Goal: Information Seeking & Learning: Learn about a topic

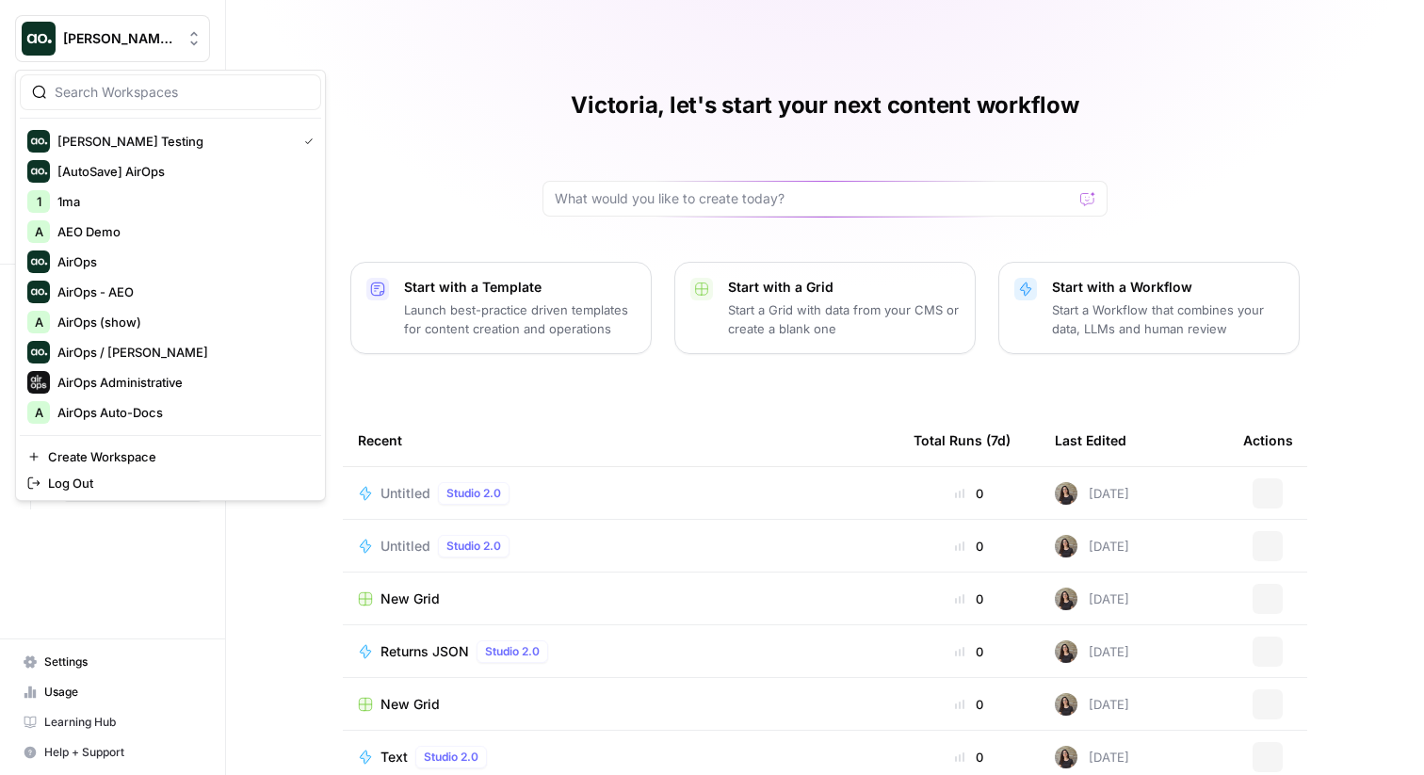
click at [142, 39] on span "[PERSON_NAME] Testing" at bounding box center [120, 38] width 114 height 19
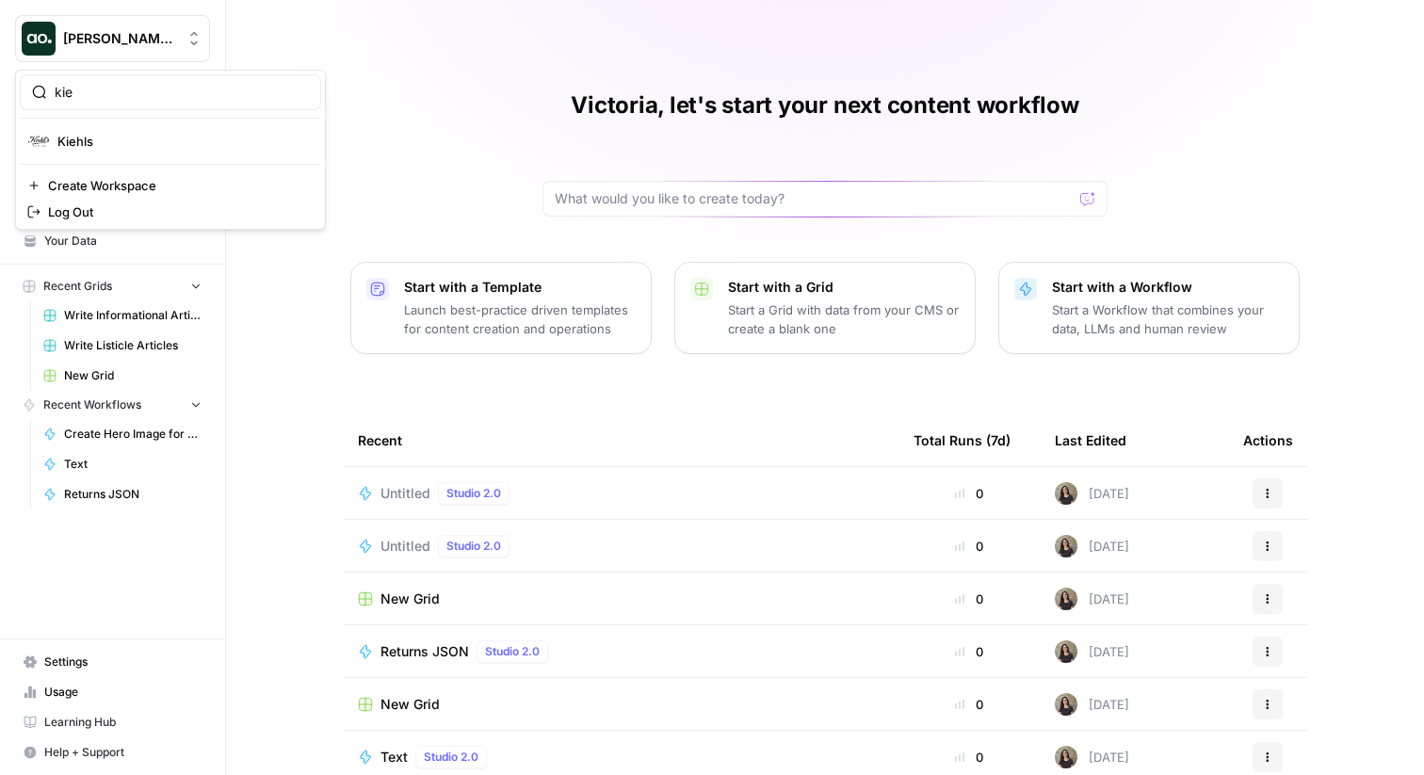
type input "kie"
click at [86, 135] on span "Kiehls" at bounding box center [181, 141] width 249 height 19
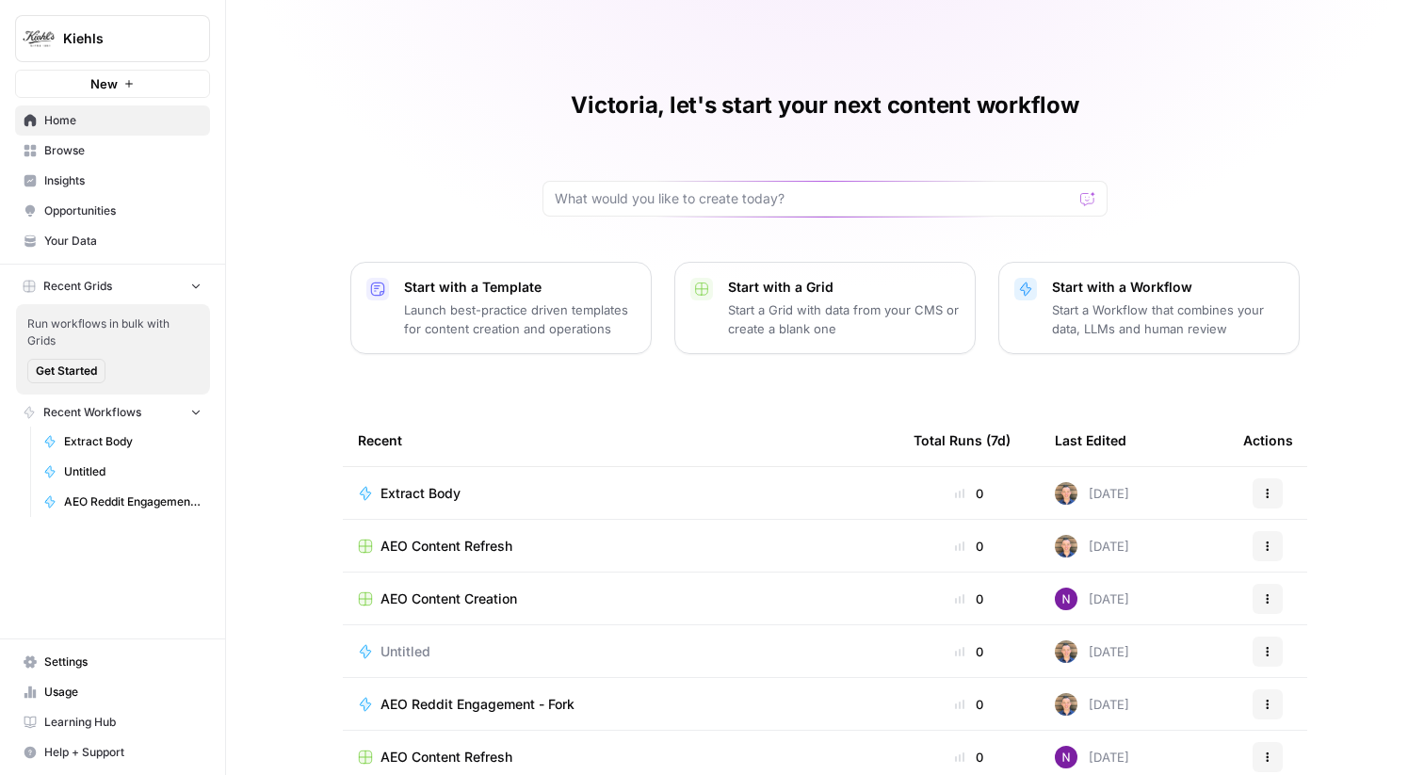
click at [152, 170] on link "Insights" at bounding box center [112, 181] width 195 height 30
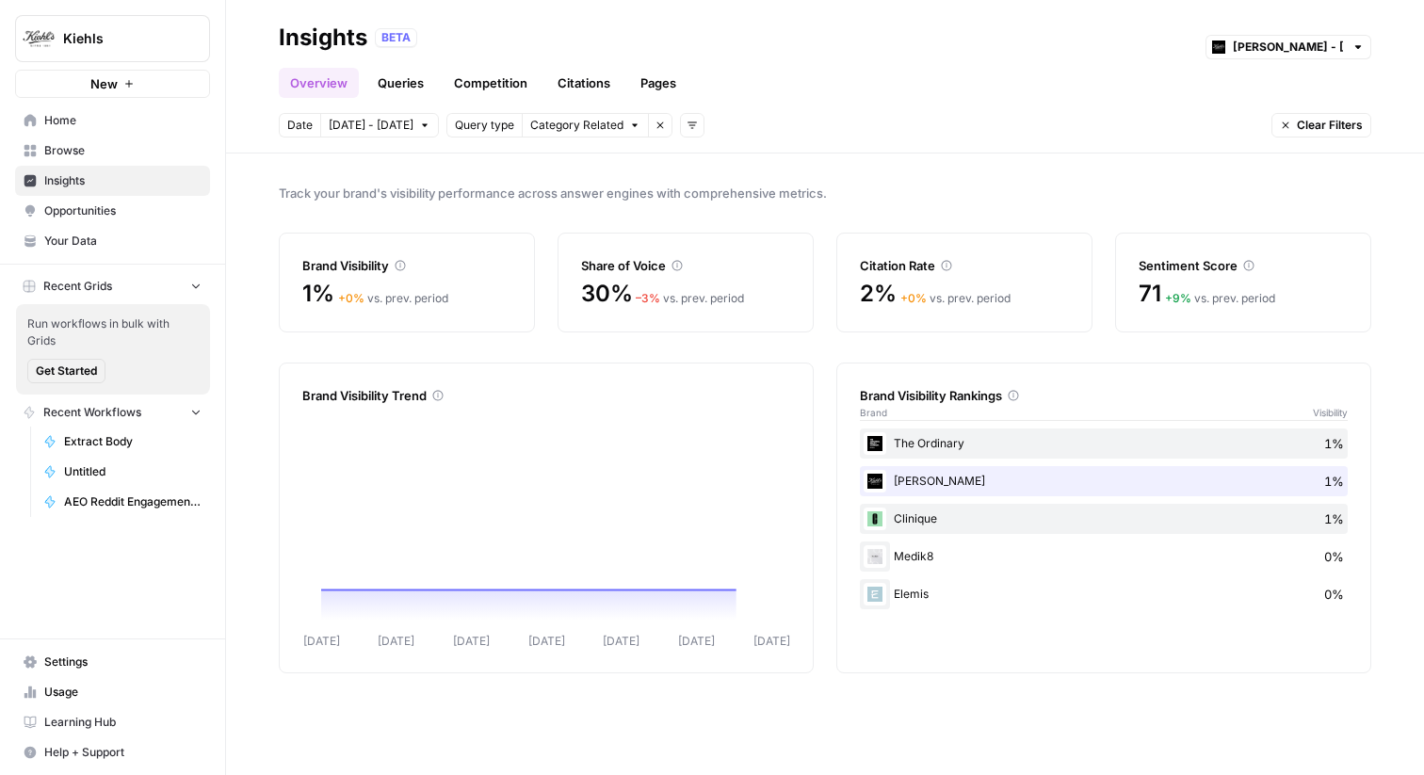
click at [417, 94] on link "Queries" at bounding box center [400, 83] width 69 height 30
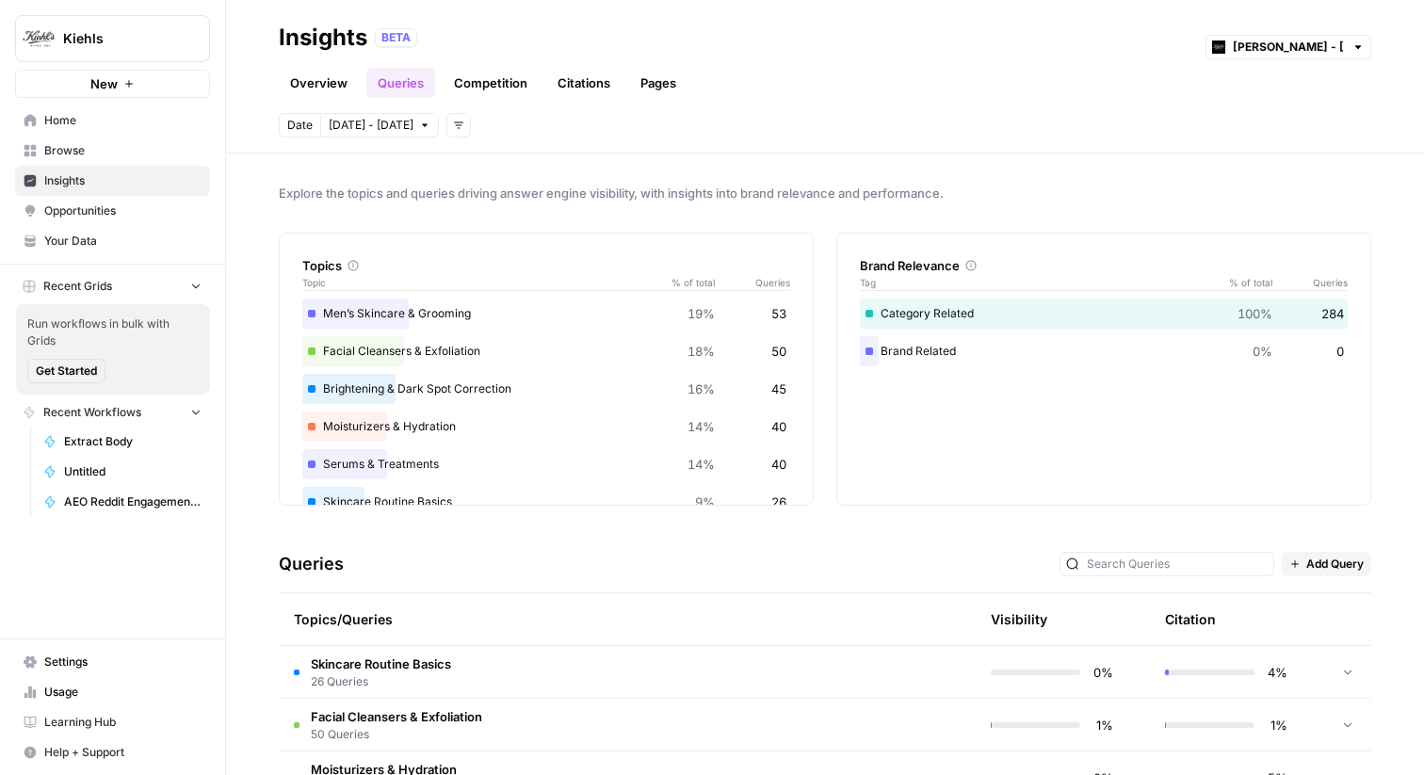
scroll to position [110, 0]
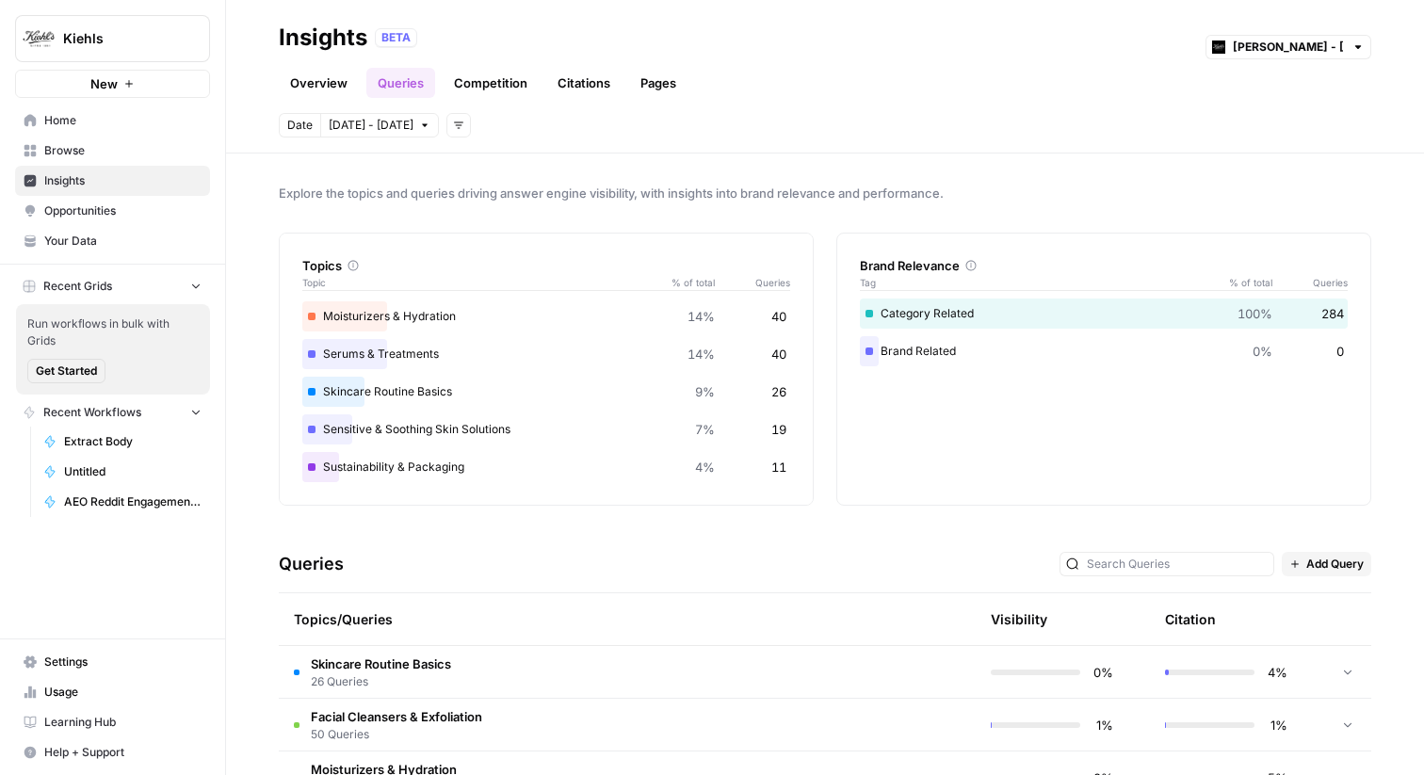
click at [395, 677] on span "26 Queries" at bounding box center [381, 681] width 140 height 17
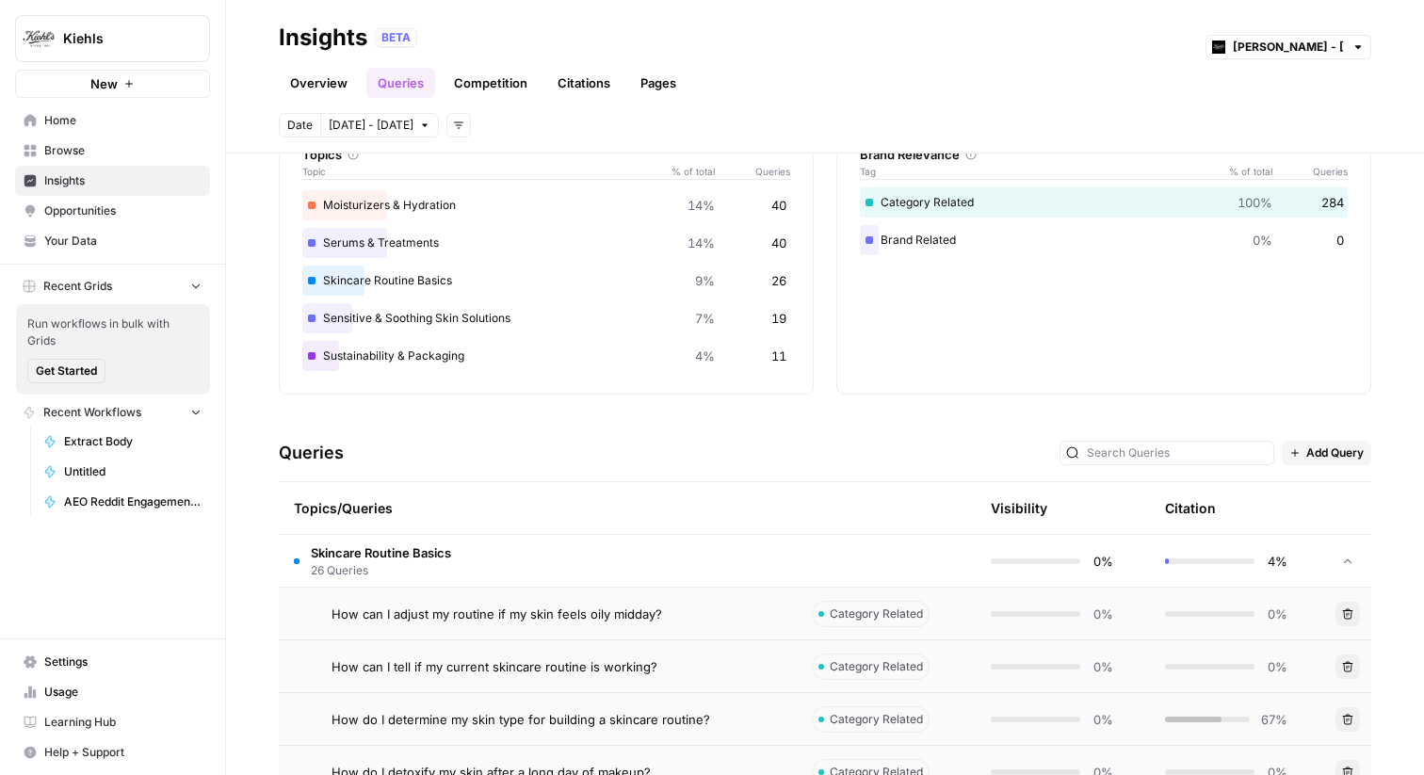
scroll to position [154, 0]
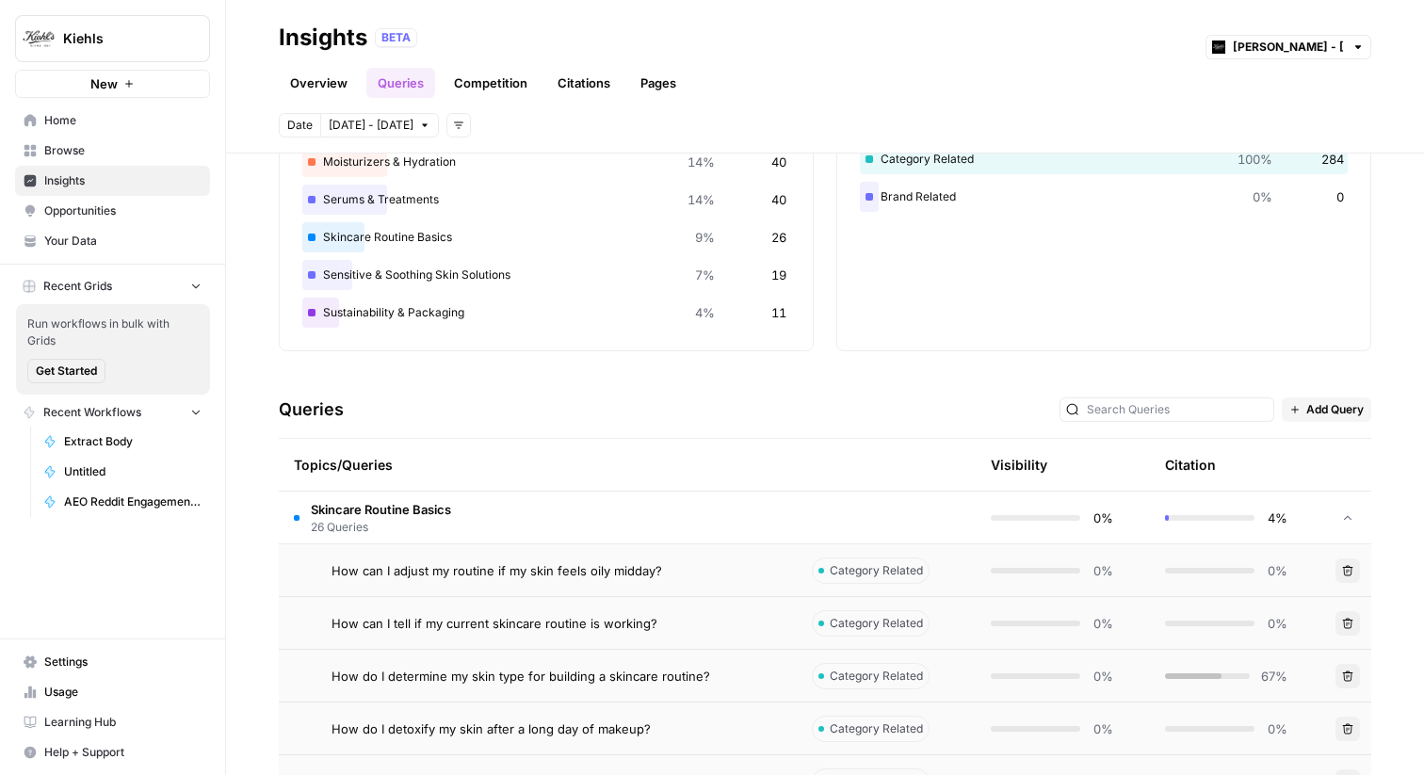
click at [426, 568] on span "How can I adjust my routine if my skin feels oily midday?" at bounding box center [497, 570] width 331 height 19
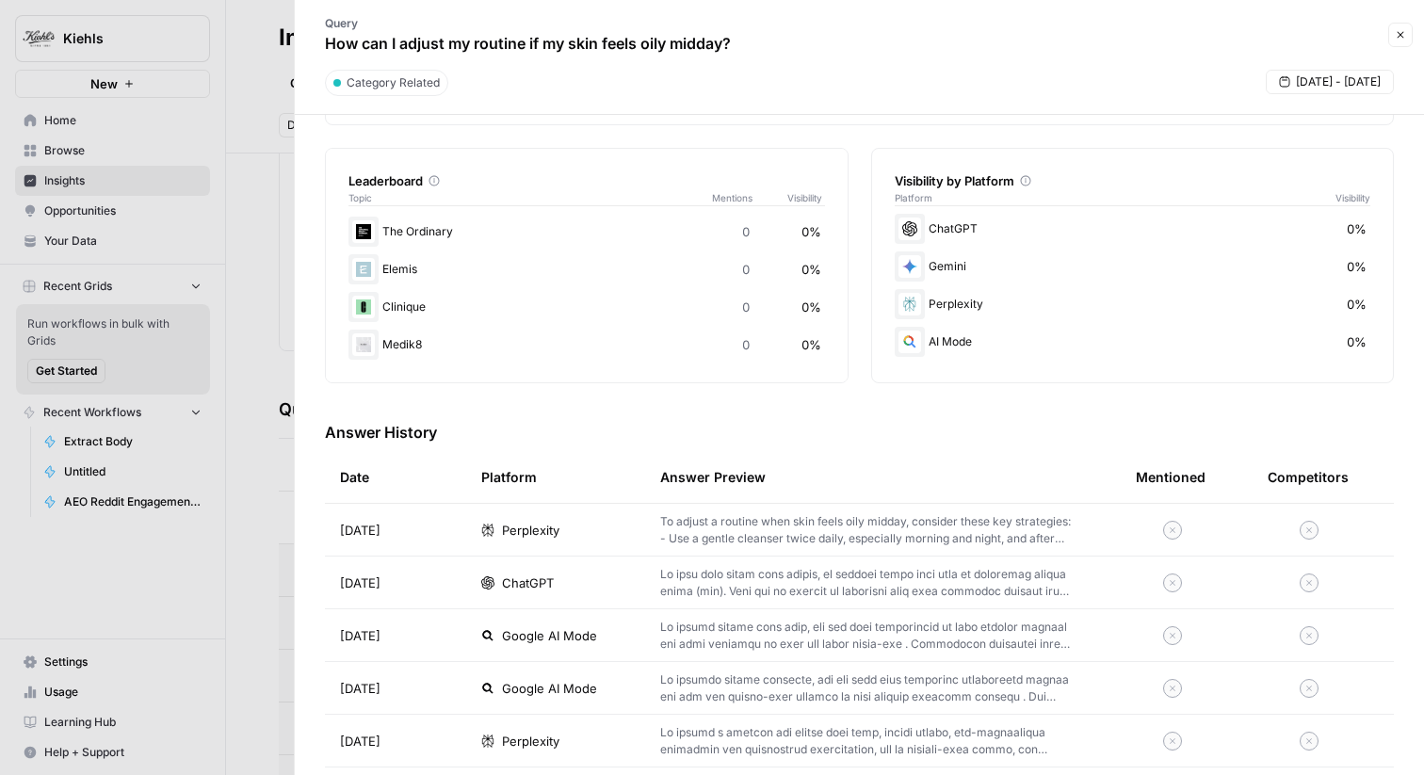
scroll to position [281, 0]
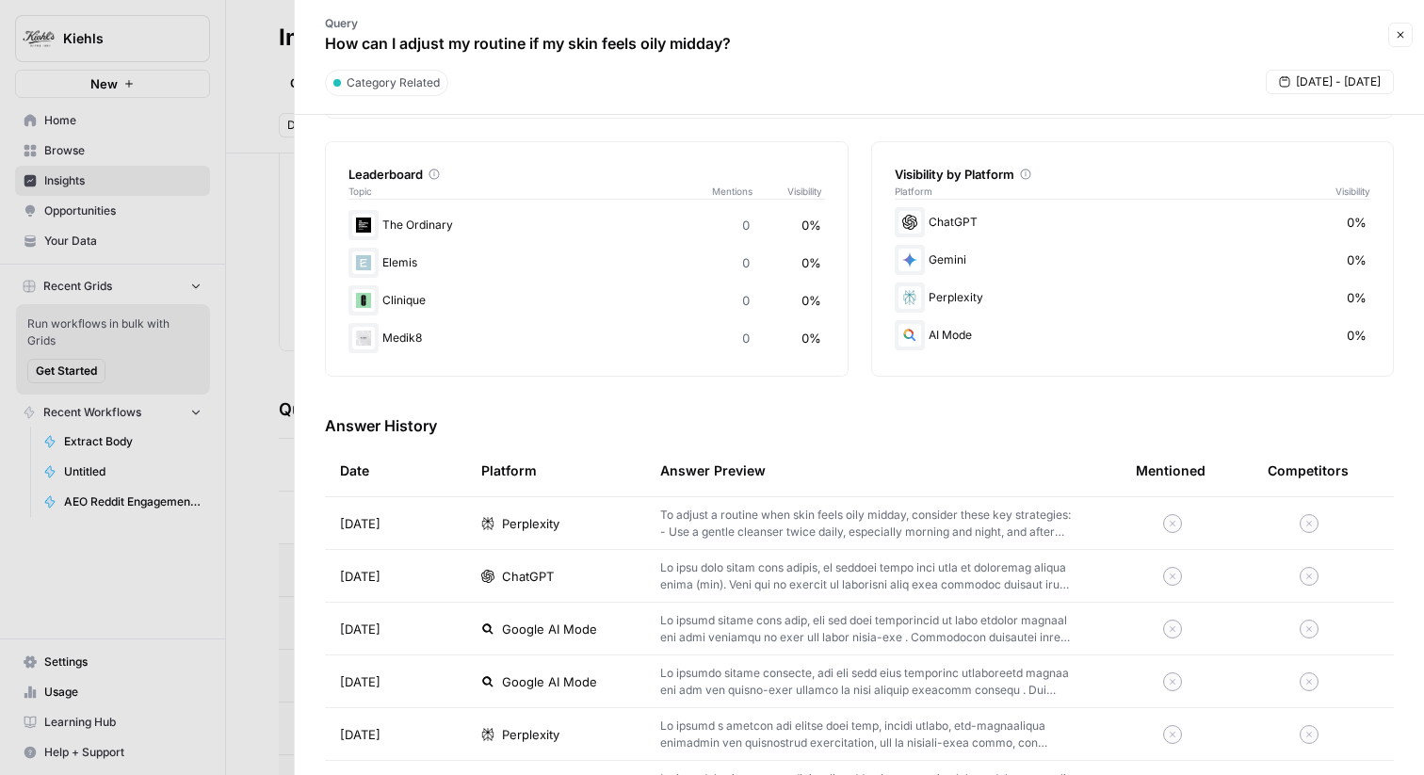
click at [501, 637] on div "Google AI Mode" at bounding box center [555, 629] width 149 height 19
